Goal: Information Seeking & Learning: Check status

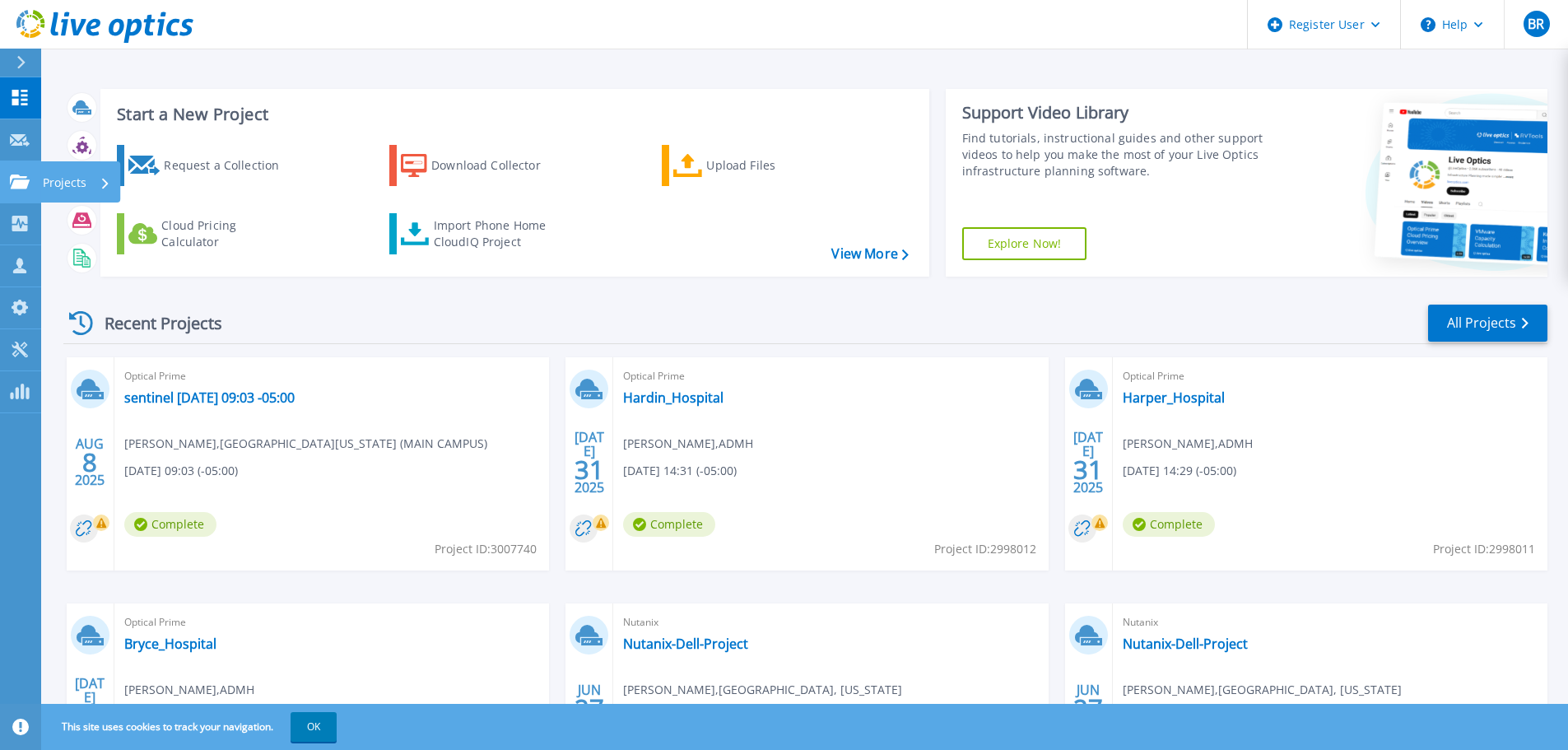
click at [72, 181] on p "Projects" at bounding box center [64, 183] width 44 height 43
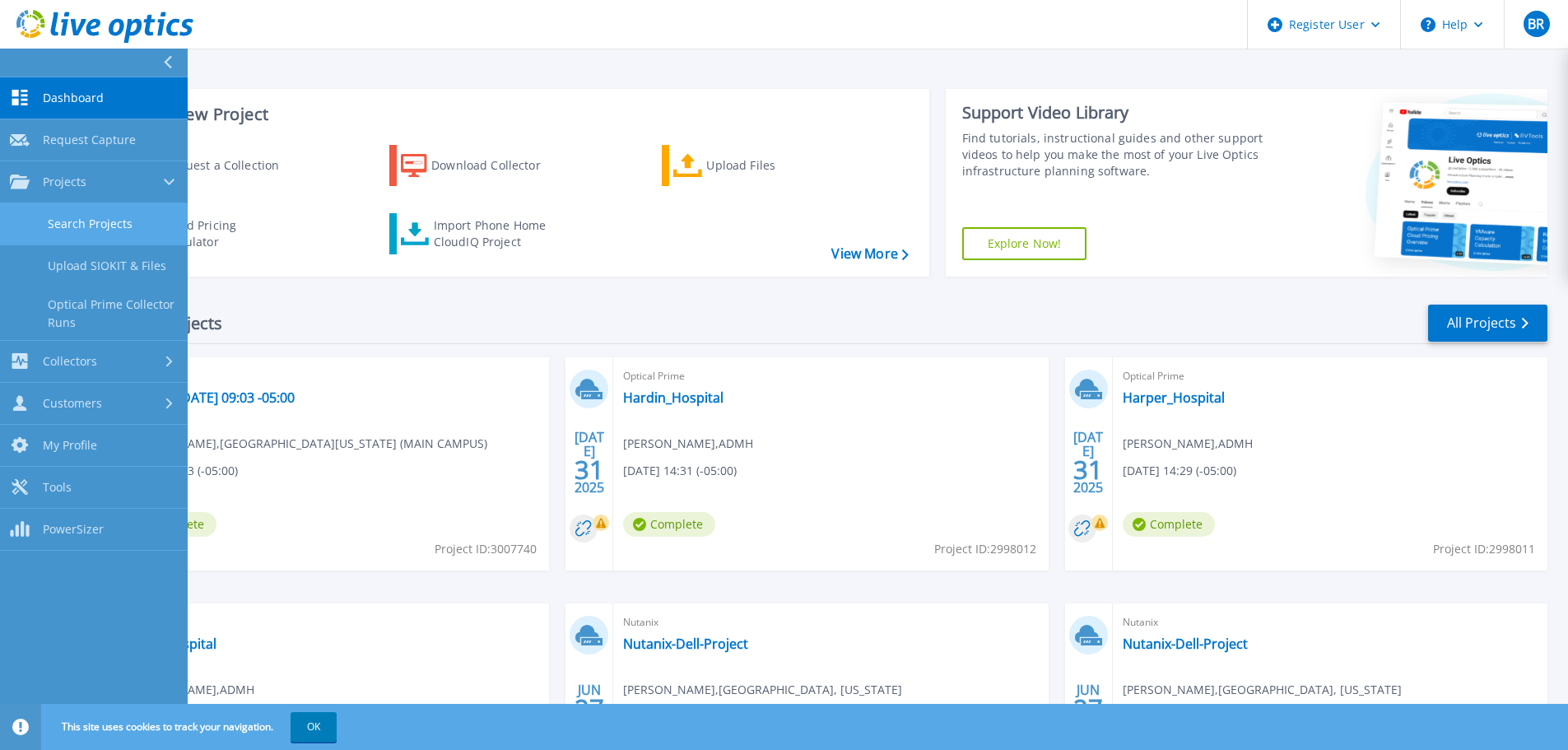
click at [84, 220] on link "Search Projects" at bounding box center [94, 224] width 188 height 42
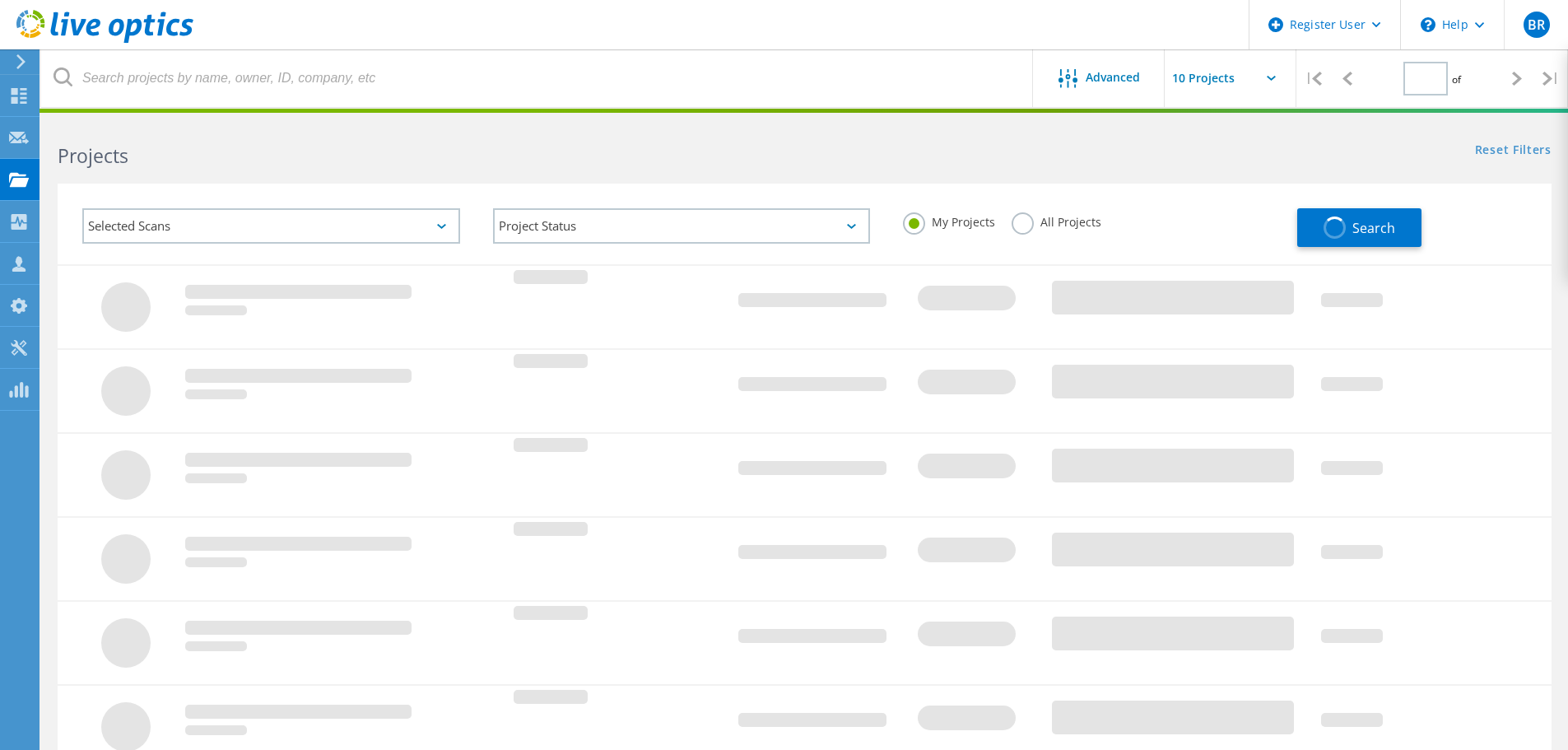
type input "1"
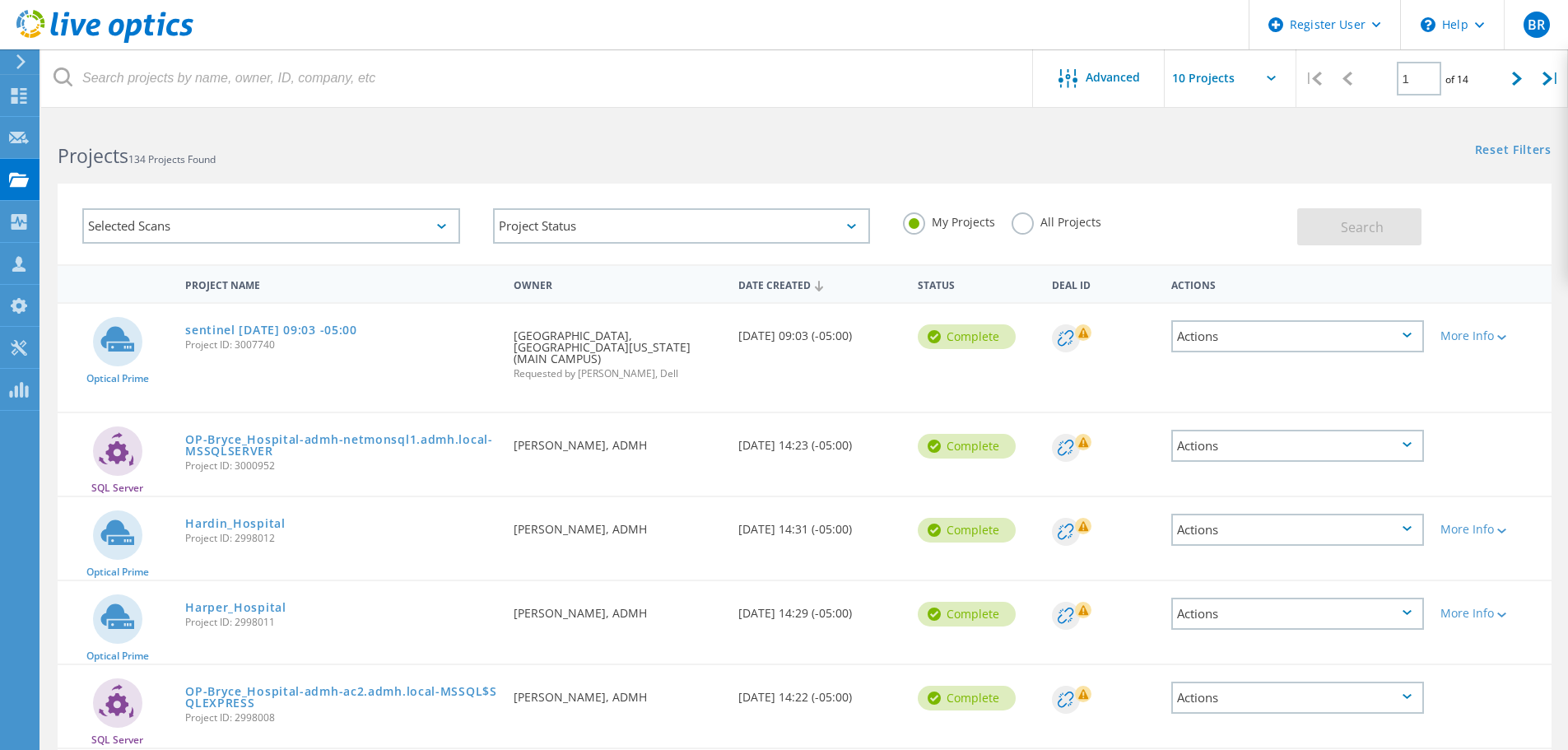
click at [1024, 223] on label "All Projects" at bounding box center [1056, 220] width 90 height 16
click at [0, 0] on input "All Projects" at bounding box center [0, 0] width 0 height 0
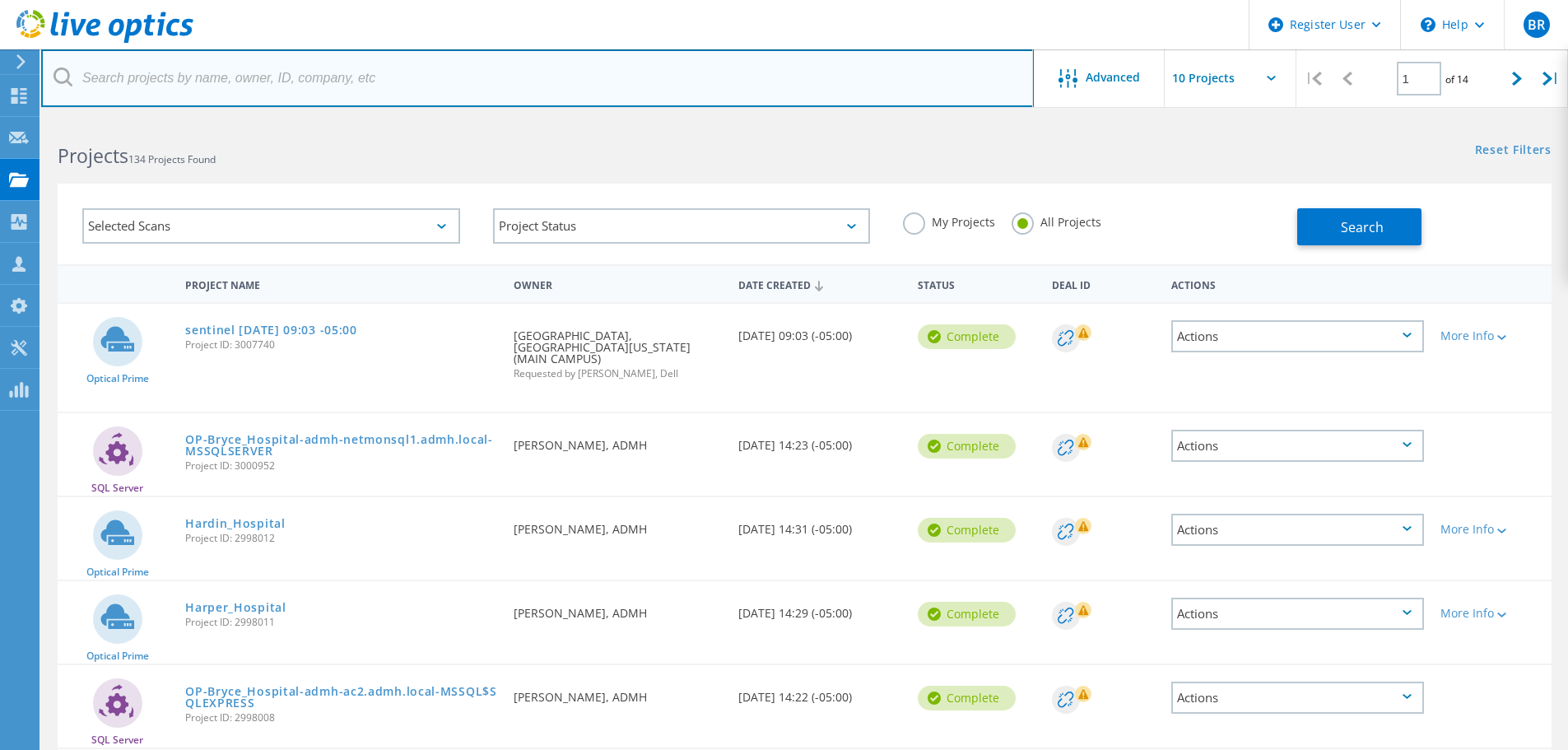
click at [847, 75] on input "text" at bounding box center [537, 78] width 993 height 58
paste input "[PERSON_NAME][EMAIL_ADDRESS][PERSON_NAME][DOMAIN_NAME][US_STATE]"
type input "[PERSON_NAME][EMAIL_ADDRESS][PERSON_NAME][DOMAIN_NAME][US_STATE]"
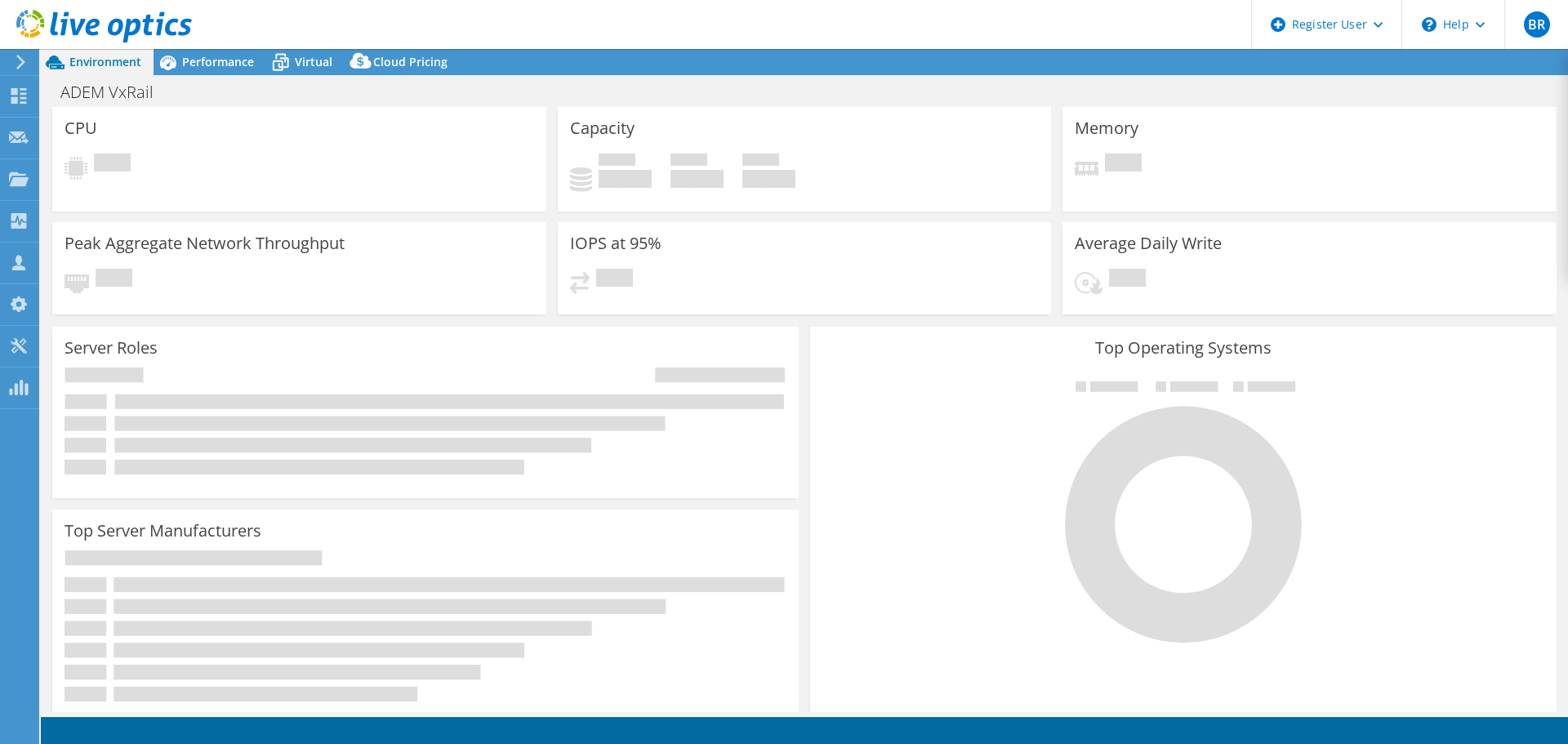
select select "USD"
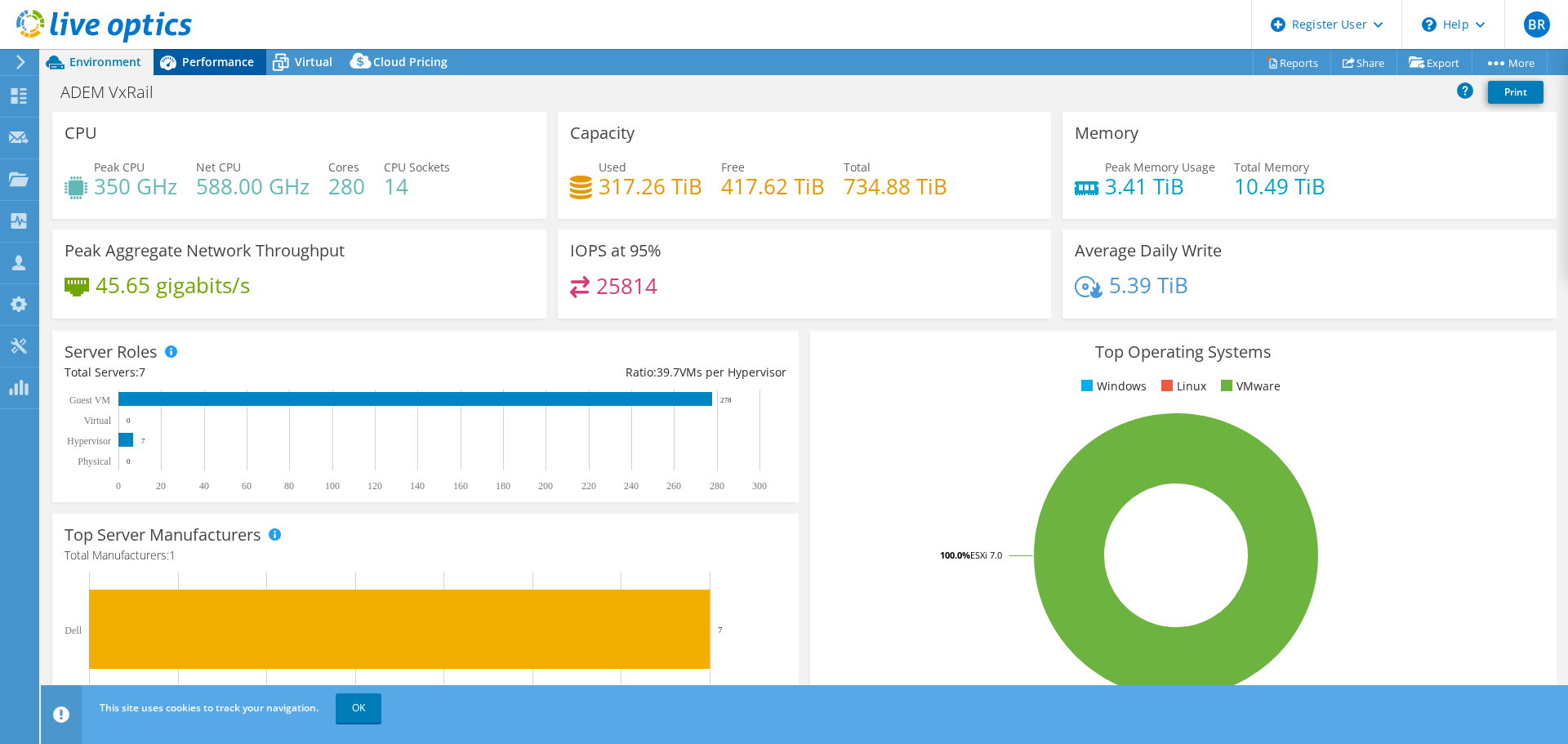
click at [232, 66] on span "Performance" at bounding box center [218, 61] width 72 height 16
